Goal: Information Seeking & Learning: Learn about a topic

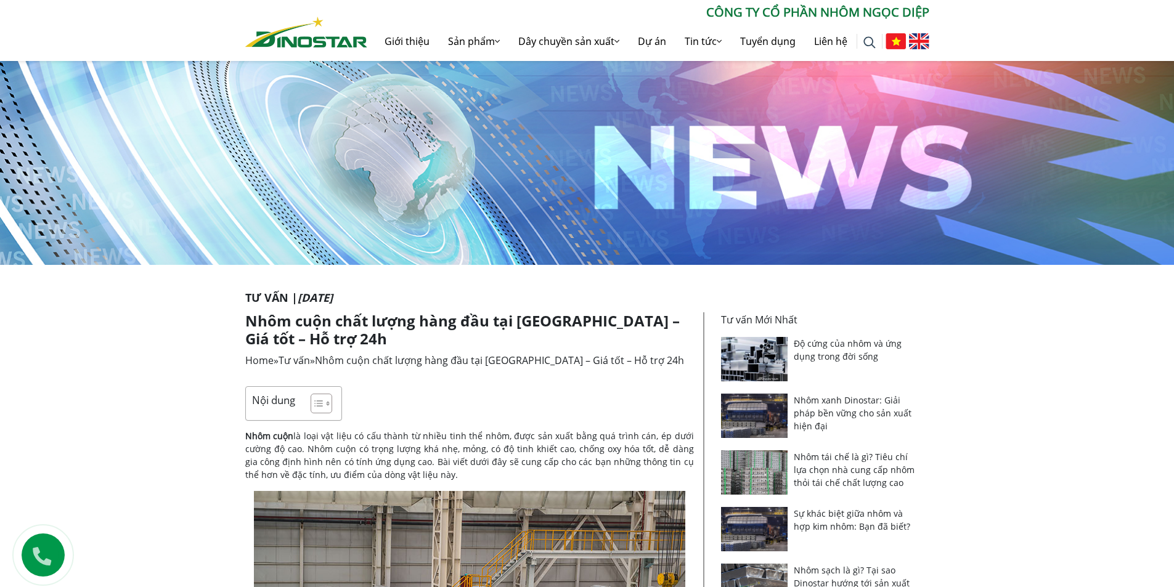
scroll to position [308, 0]
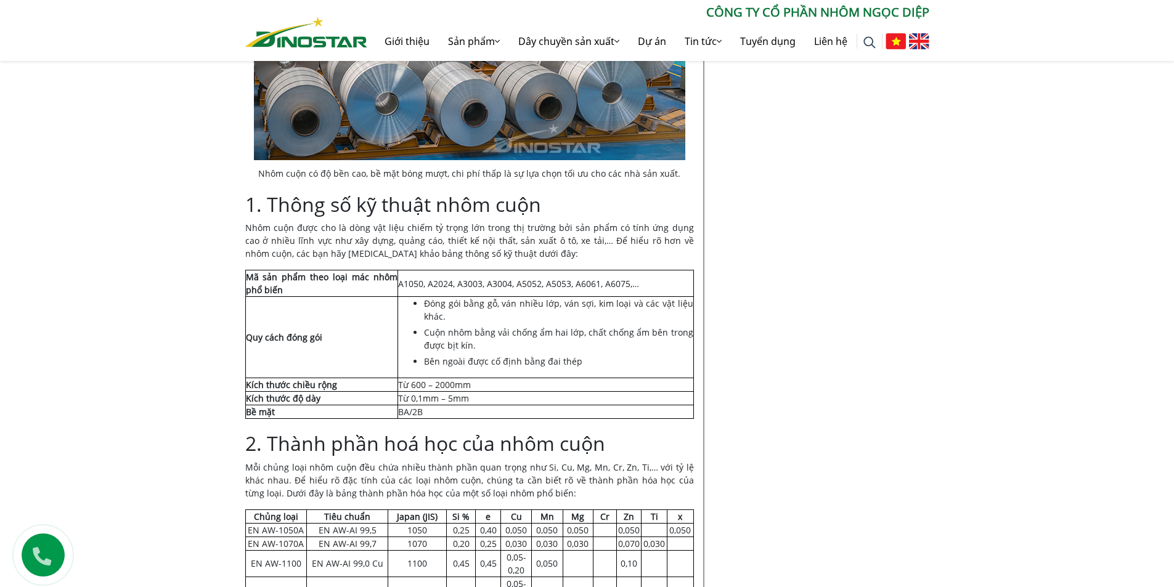
scroll to position [678, 0]
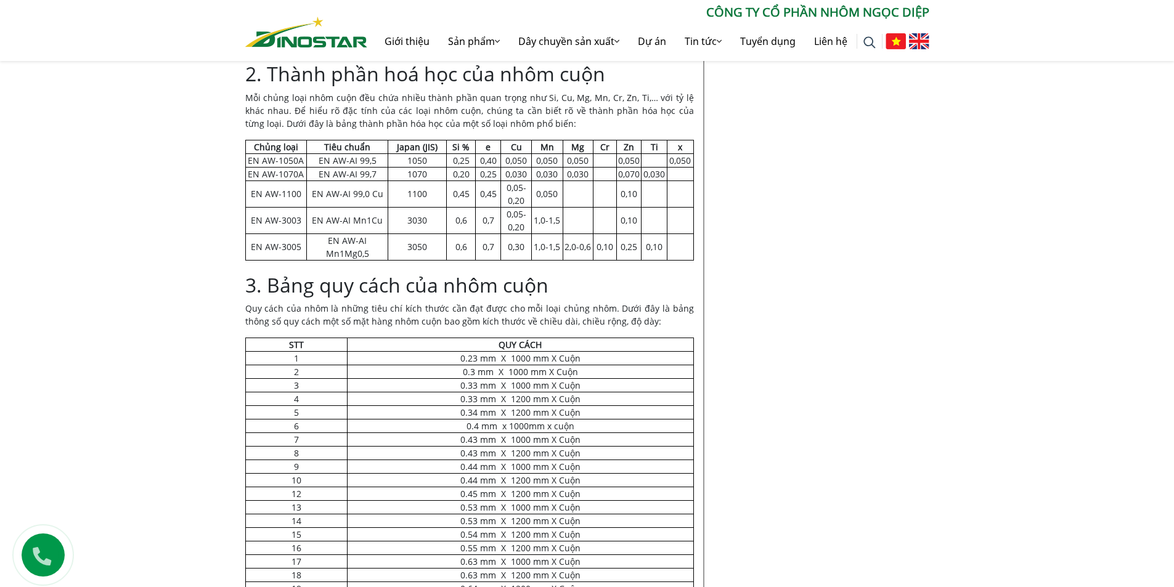
drag, startPoint x: 31, startPoint y: 319, endPoint x: 142, endPoint y: 324, distance: 111.7
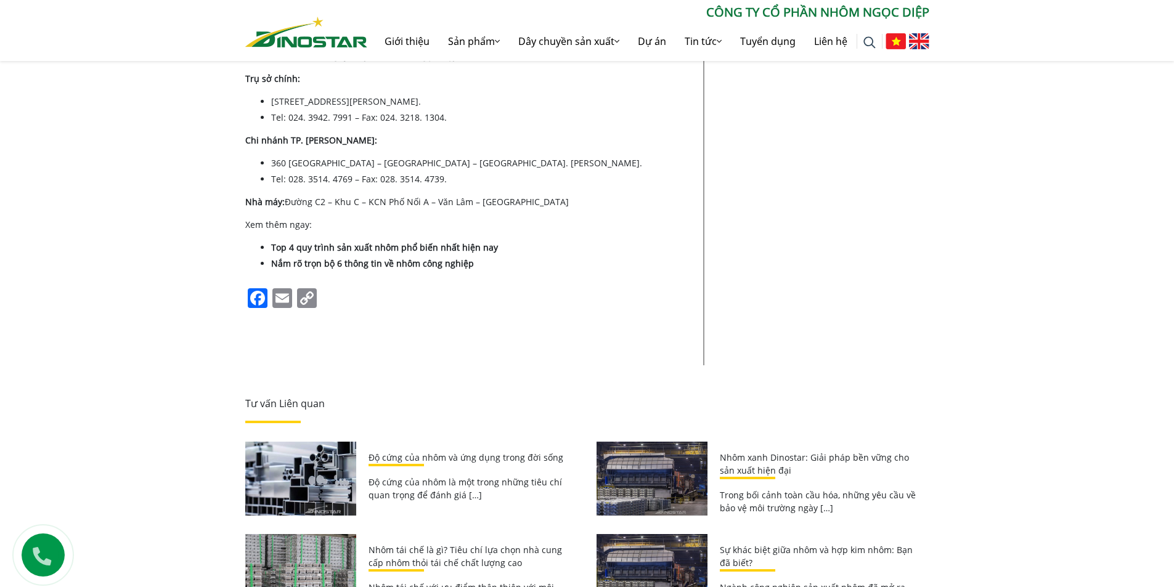
scroll to position [3114, 0]
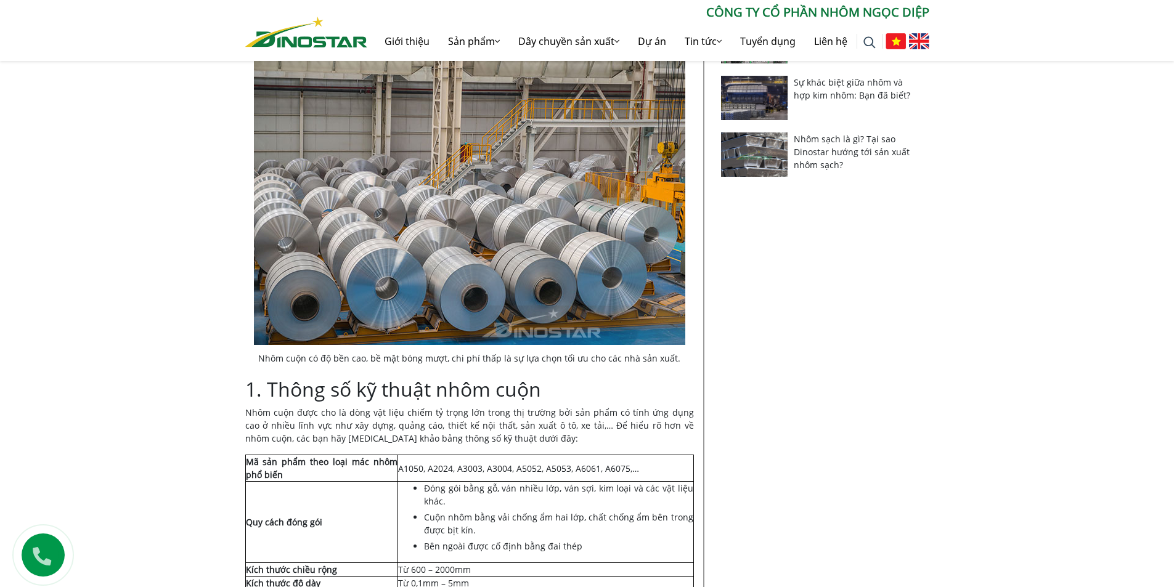
scroll to position [493, 0]
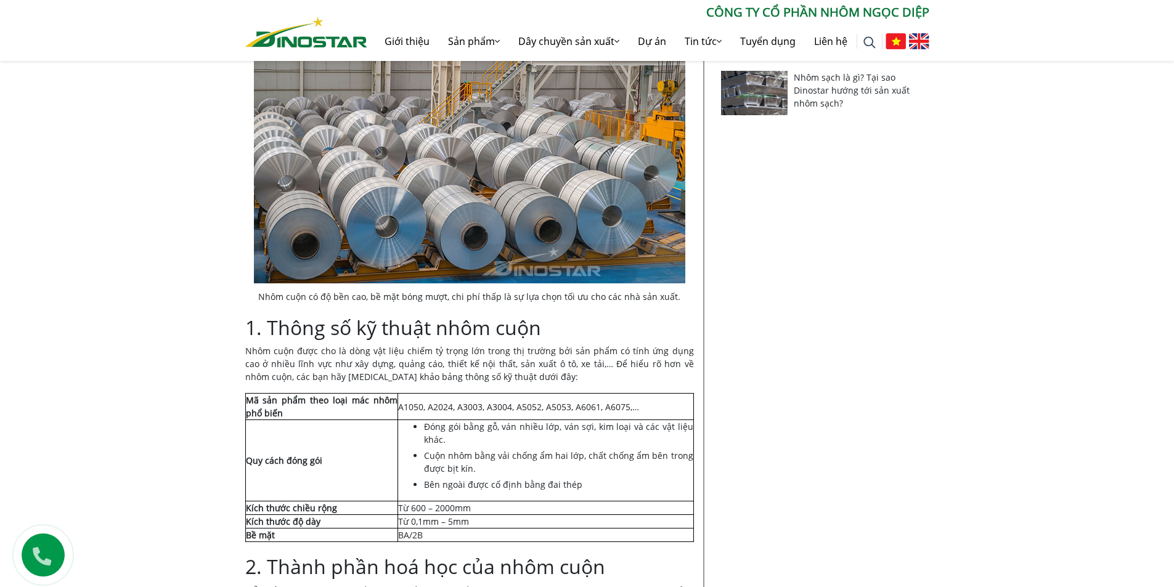
drag, startPoint x: 92, startPoint y: 400, endPoint x: 144, endPoint y: 394, distance: 52.2
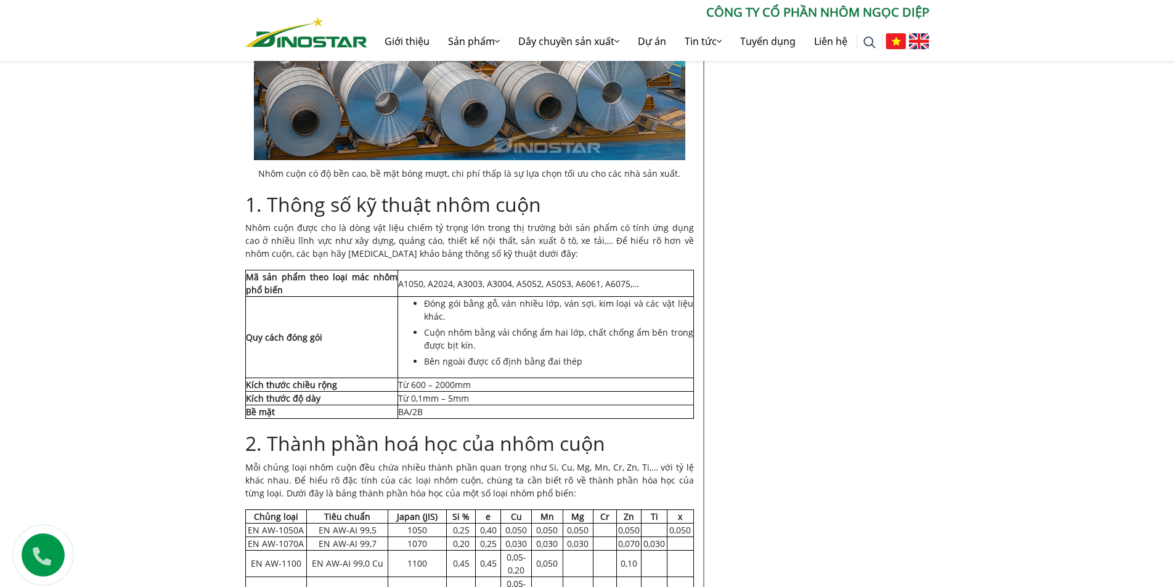
scroll to position [678, 0]
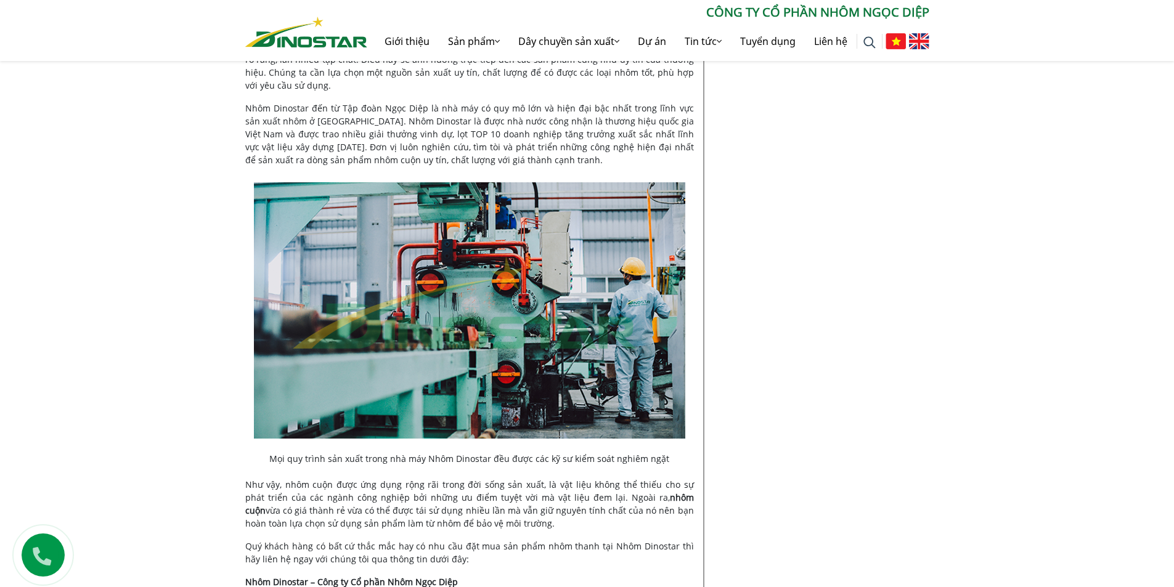
scroll to position [3327, 0]
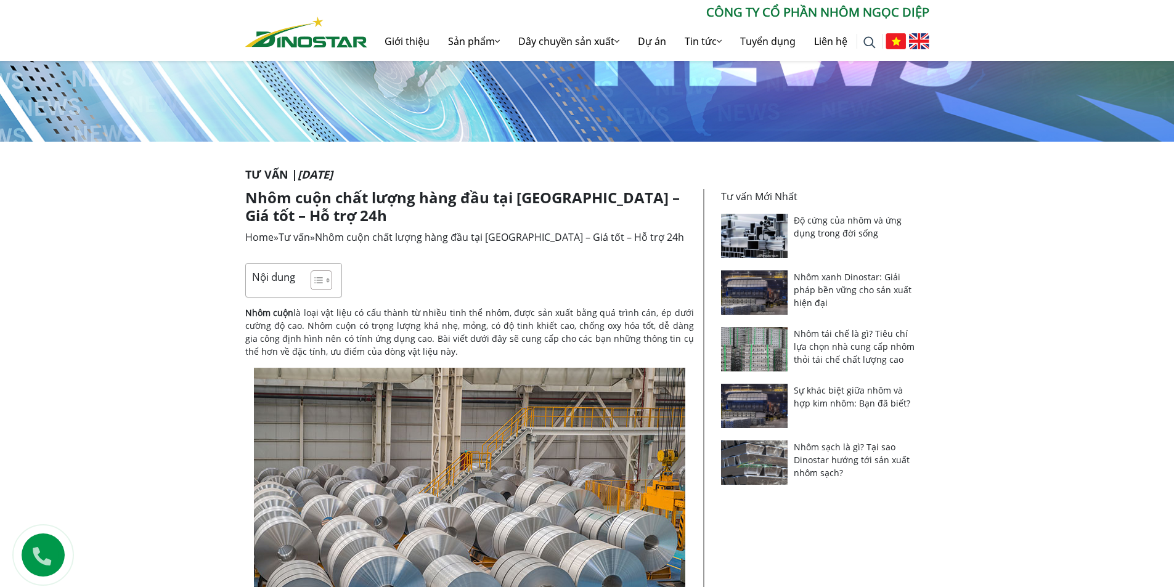
scroll to position [0, 0]
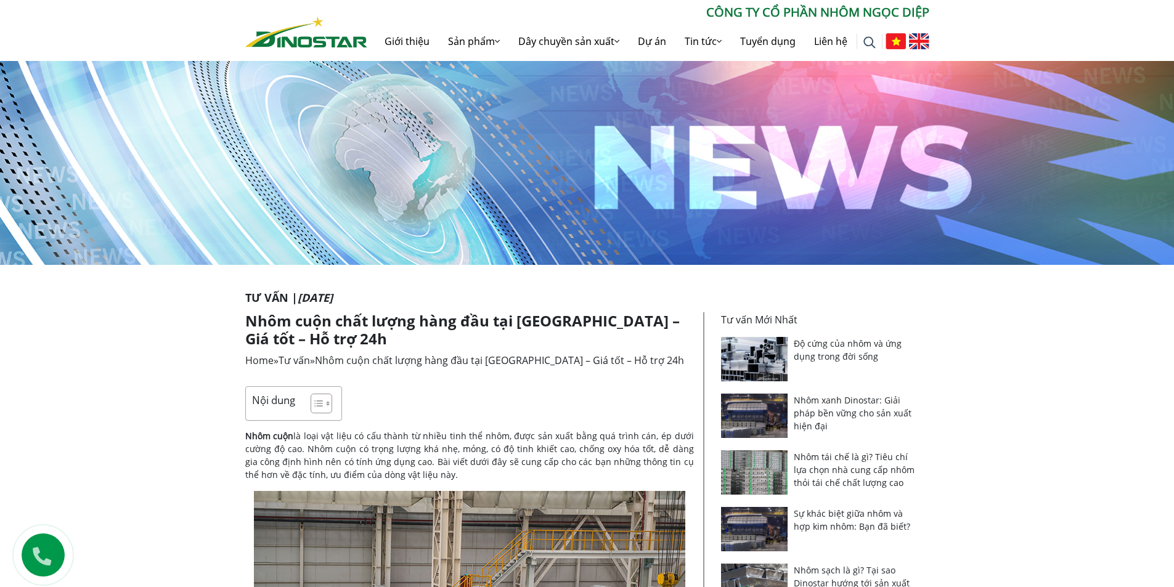
drag, startPoint x: 1061, startPoint y: 427, endPoint x: 1060, endPoint y: 418, distance: 9.3
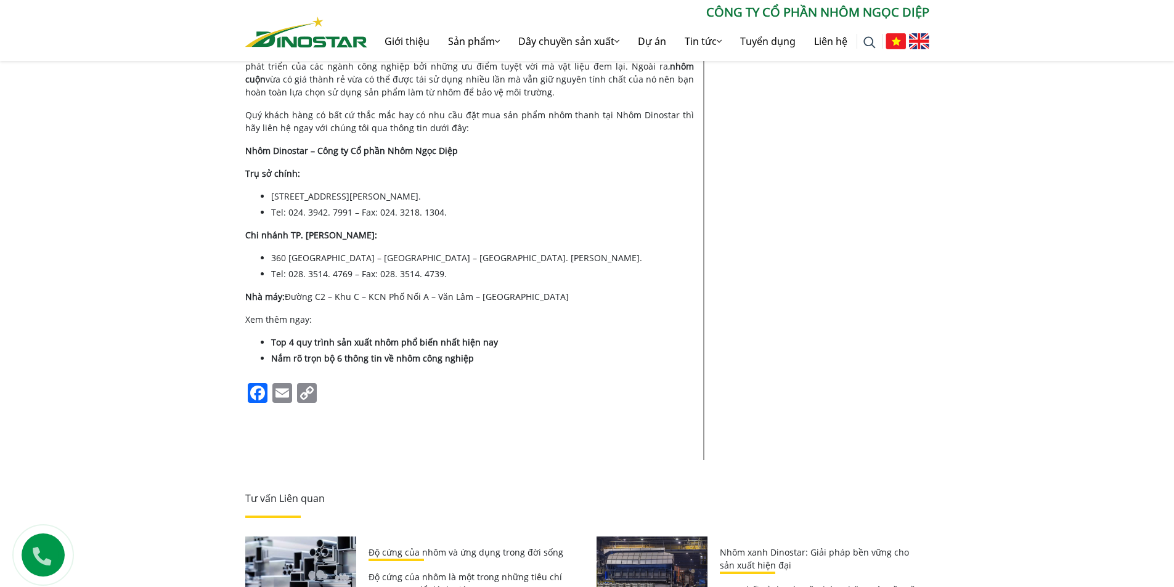
scroll to position [3327, 0]
